Goal: Navigation & Orientation: Find specific page/section

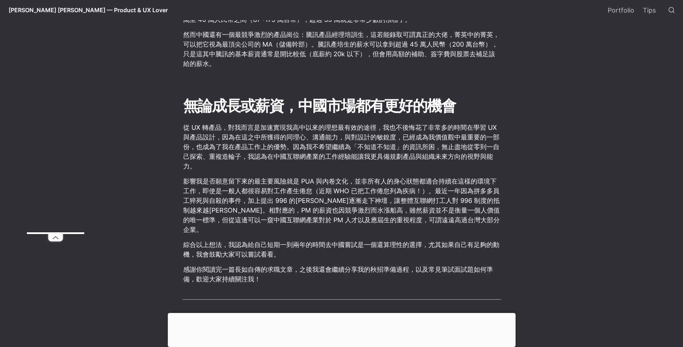
scroll to position [4916, 0]
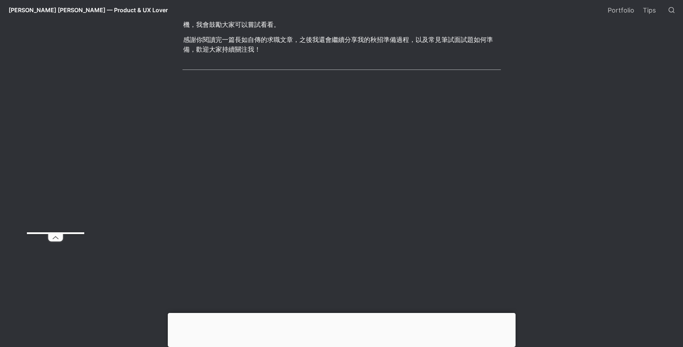
click at [36, 9] on span "[PERSON_NAME] [PERSON_NAME] — Product & UX Lover" at bounding box center [88, 9] width 159 height 7
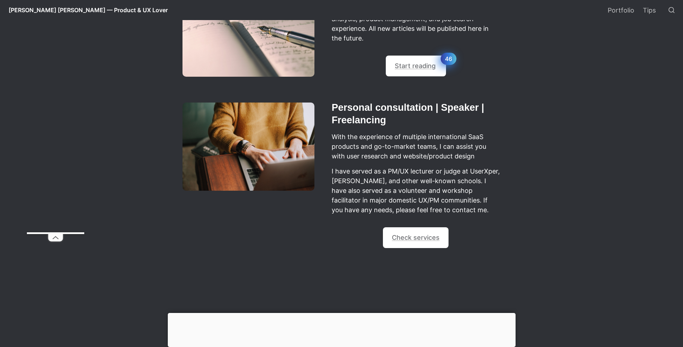
scroll to position [663, 0]
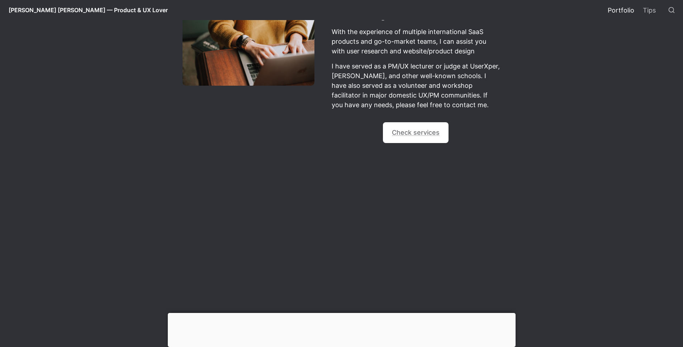
click at [628, 7] on link "Portfolio" at bounding box center [621, 10] width 35 height 20
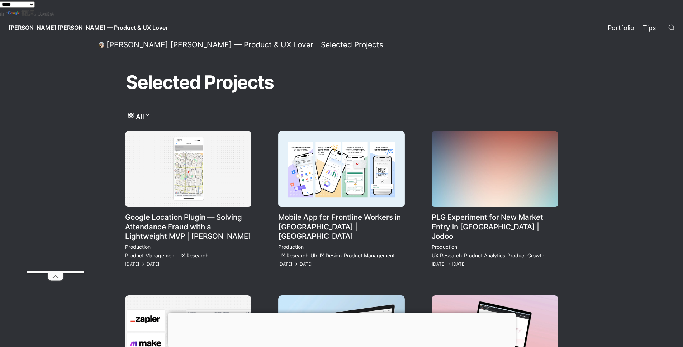
click at [654, 28] on link "Tips" at bounding box center [650, 28] width 22 height 20
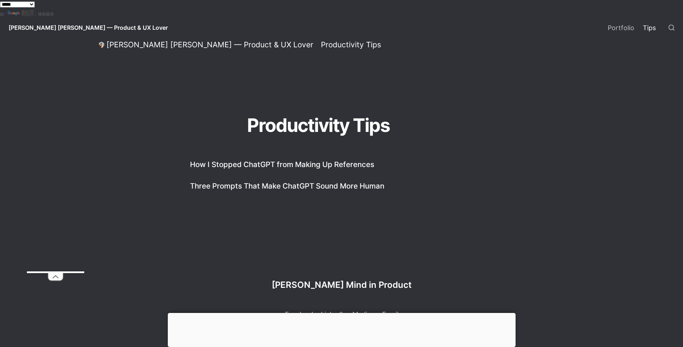
scroll to position [3, 0]
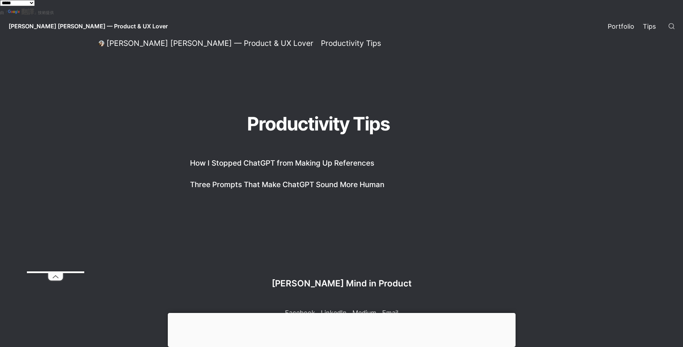
click at [631, 24] on link "Portfolio" at bounding box center [621, 26] width 35 height 20
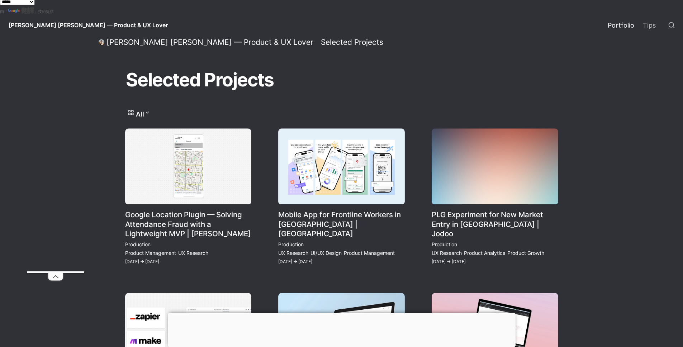
click at [344, 207] on link "Mobile App for Frontline Workers in [GEOGRAPHIC_DATA] | [GEOGRAPHIC_DATA]" at bounding box center [341, 197] width 127 height 138
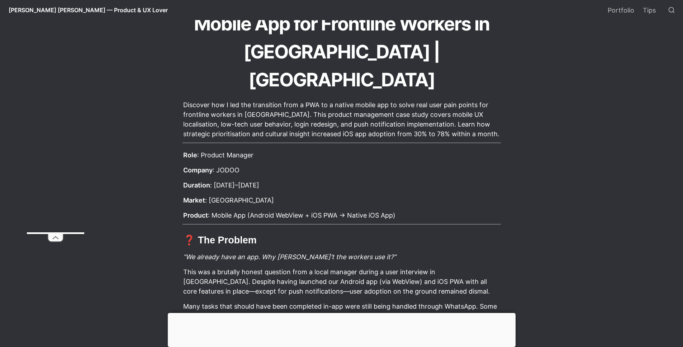
scroll to position [173, 0]
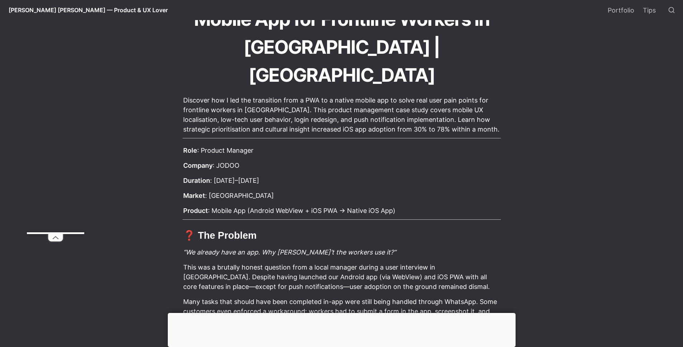
click at [230, 160] on p "Company : JODOO" at bounding box center [342, 166] width 318 height 12
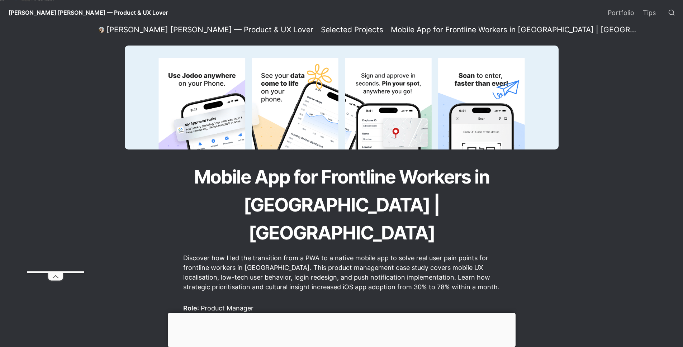
scroll to position [10, 0]
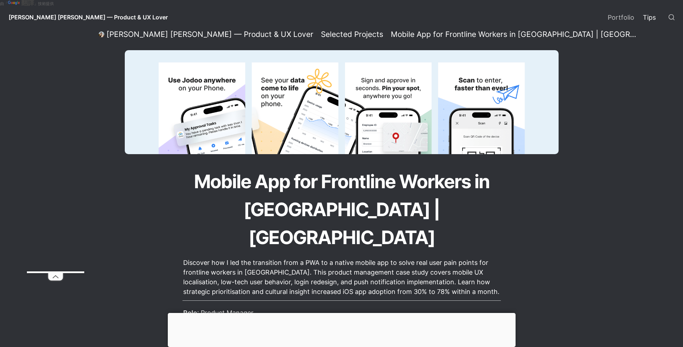
click at [639, 16] on link "Tips" at bounding box center [650, 17] width 22 height 20
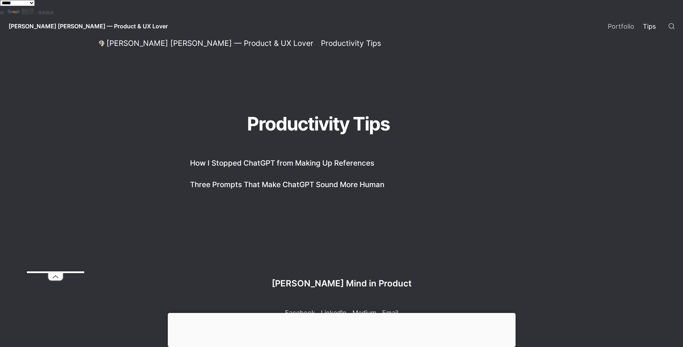
scroll to position [3, 0]
click at [51, 28] on span "[PERSON_NAME] [PERSON_NAME] — Product & UX Lover" at bounding box center [88, 26] width 159 height 7
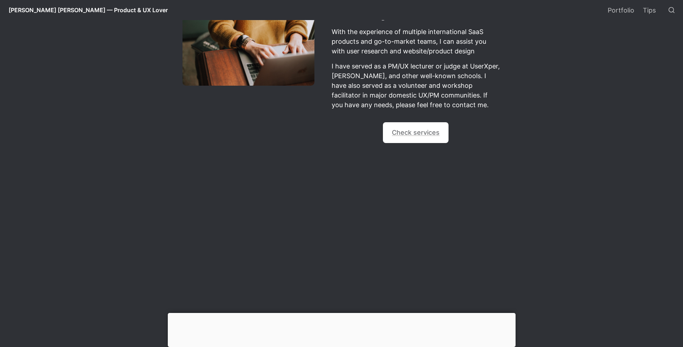
scroll to position [659, 0]
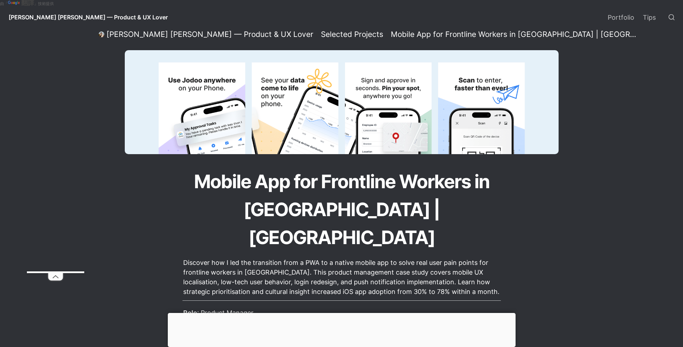
scroll to position [3, 0]
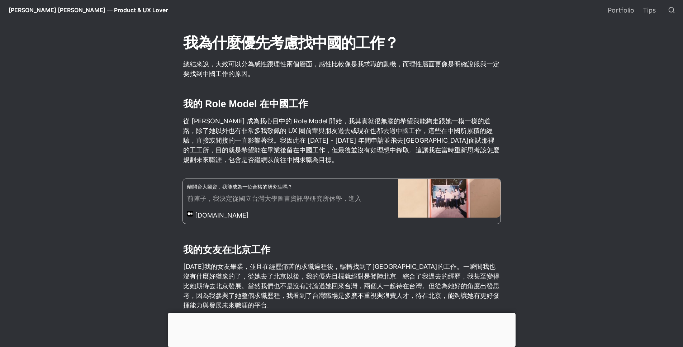
scroll to position [1680, 0]
